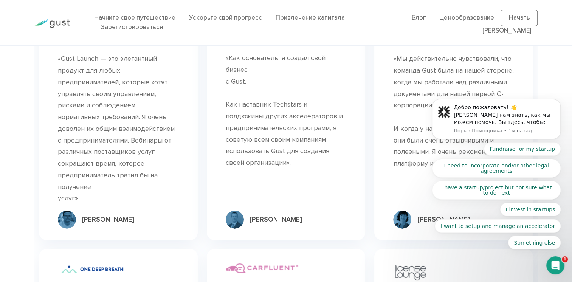
scroll to position [2231, 0]
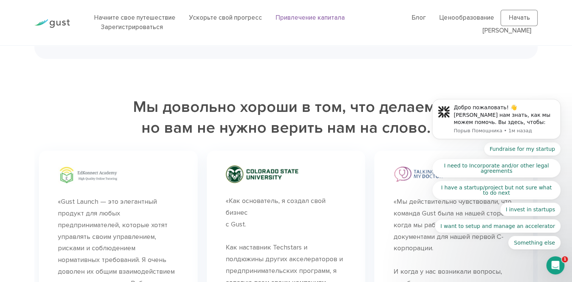
click at [315, 16] on link "Привлечение капитала" at bounding box center [310, 18] width 69 height 8
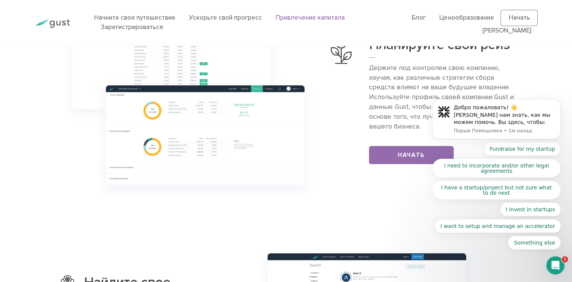
scroll to position [265, 0]
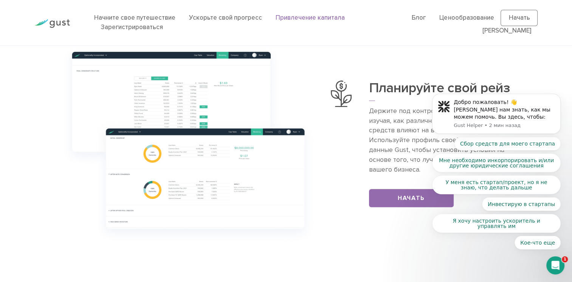
click at [560, 267] on div "Открыть Интерком Мессенджер" at bounding box center [555, 265] width 25 height 25
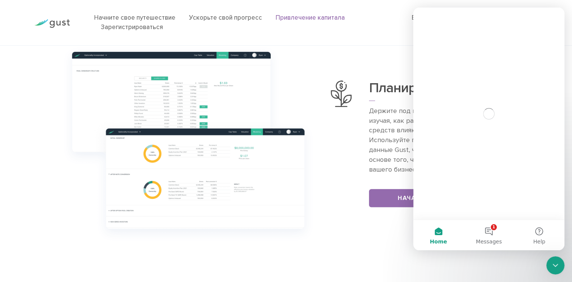
scroll to position [0, 0]
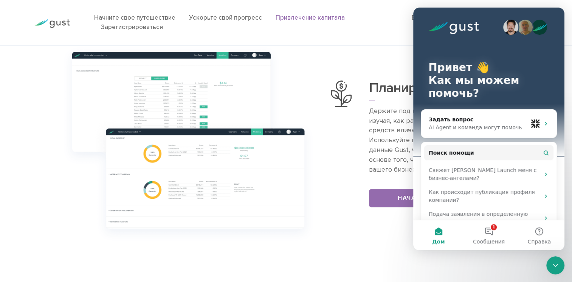
click at [559, 268] on icon "Close Intercom Messenger" at bounding box center [555, 265] width 9 height 9
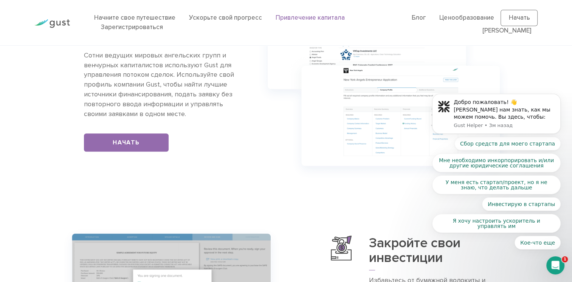
scroll to position [567, 0]
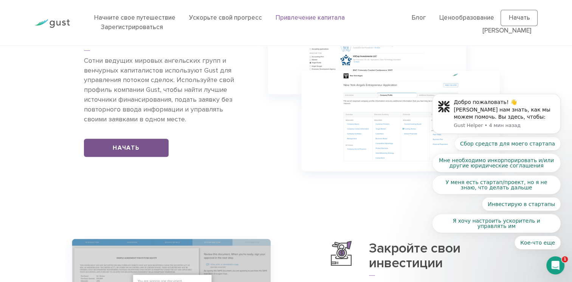
click at [154, 151] on link "Начать" at bounding box center [126, 148] width 85 height 18
